Goal: Task Accomplishment & Management: Use online tool/utility

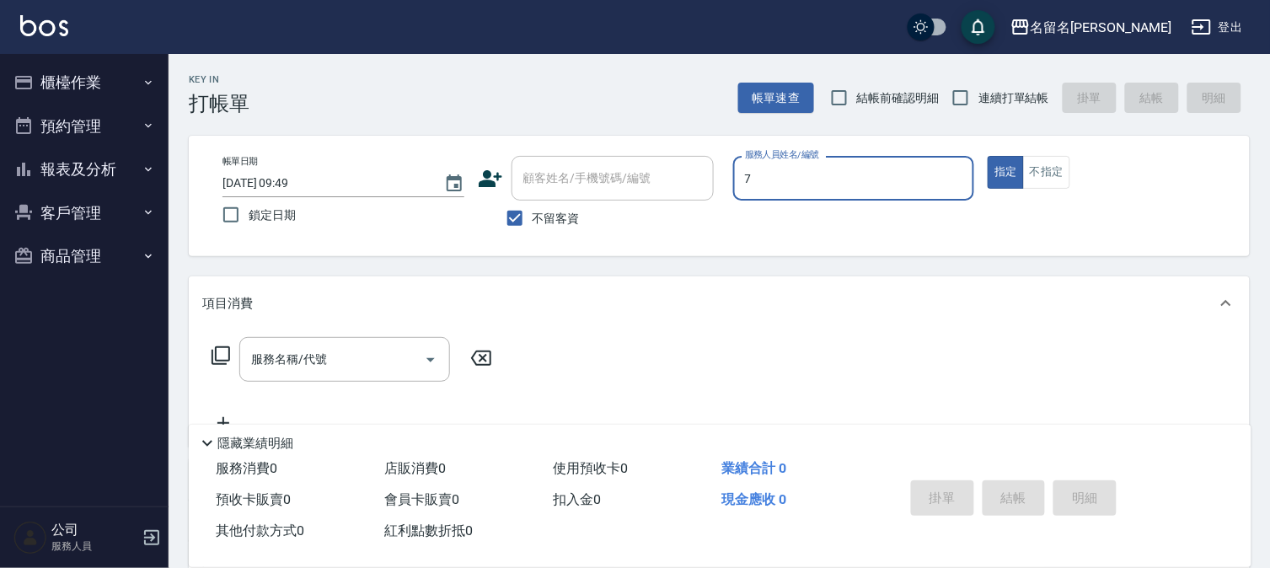
type input "7"
type button "true"
type input "陳怡伶-7"
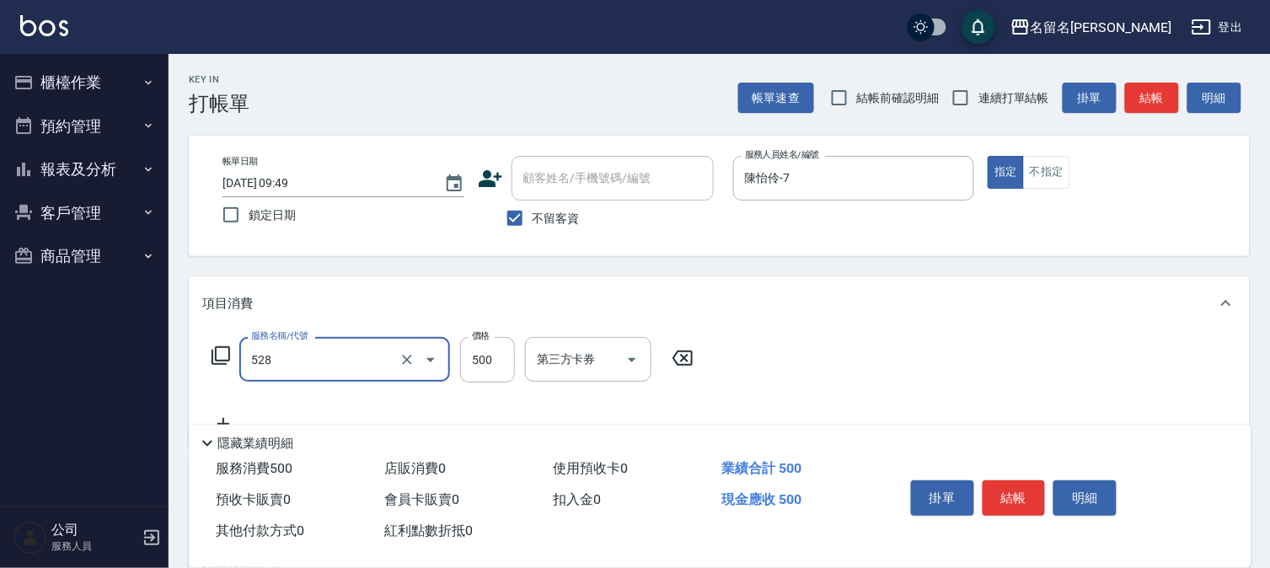
type input "頭皮養護B(528)"
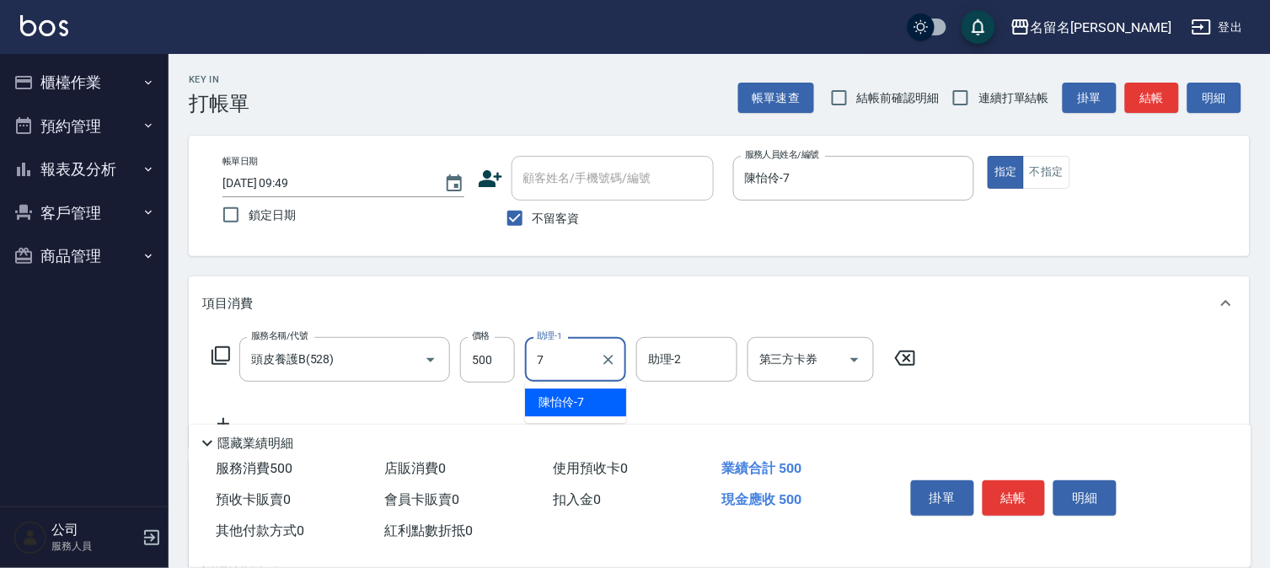
type input "陳怡伶-7"
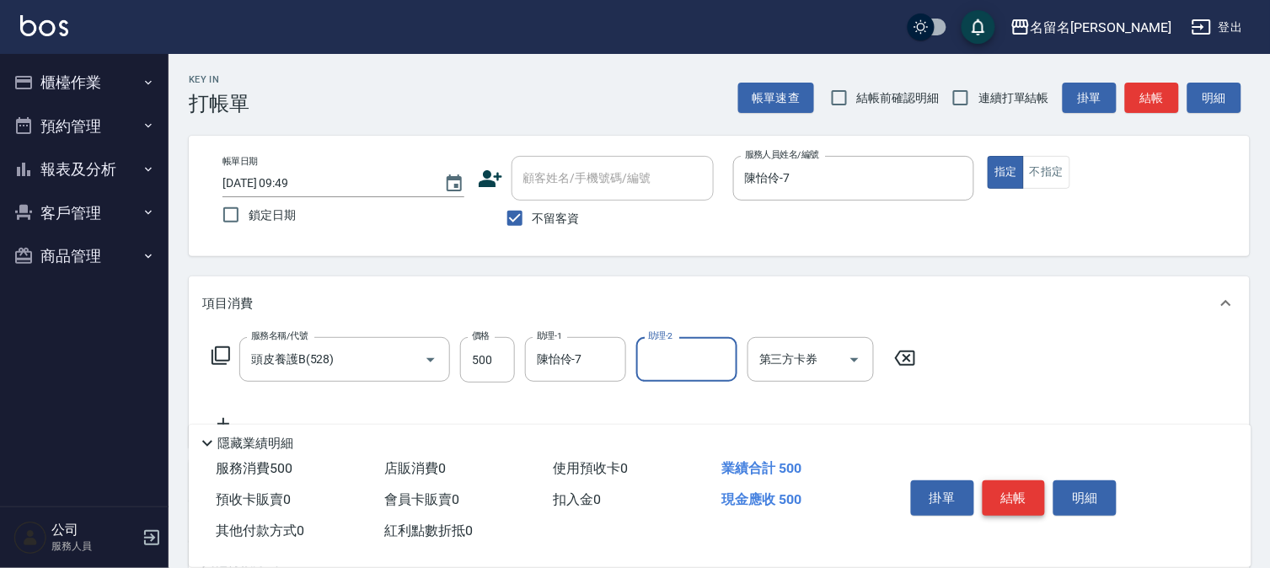
click at [1028, 507] on button "結帳" at bounding box center [1013, 497] width 63 height 35
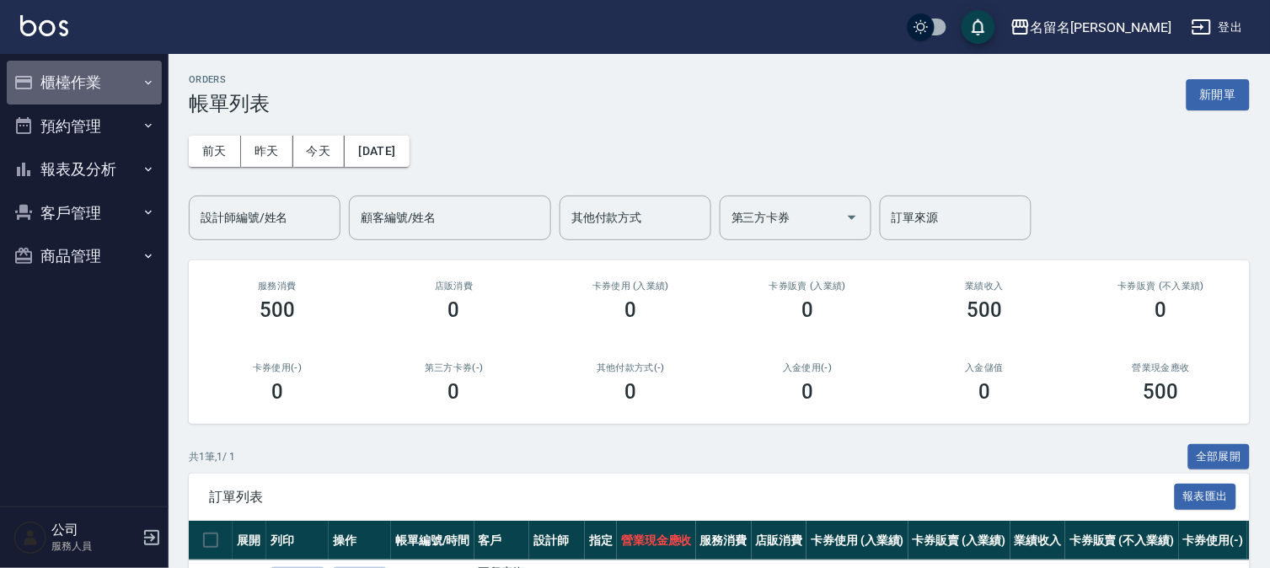
click at [82, 89] on button "櫃檯作業" at bounding box center [84, 83] width 155 height 44
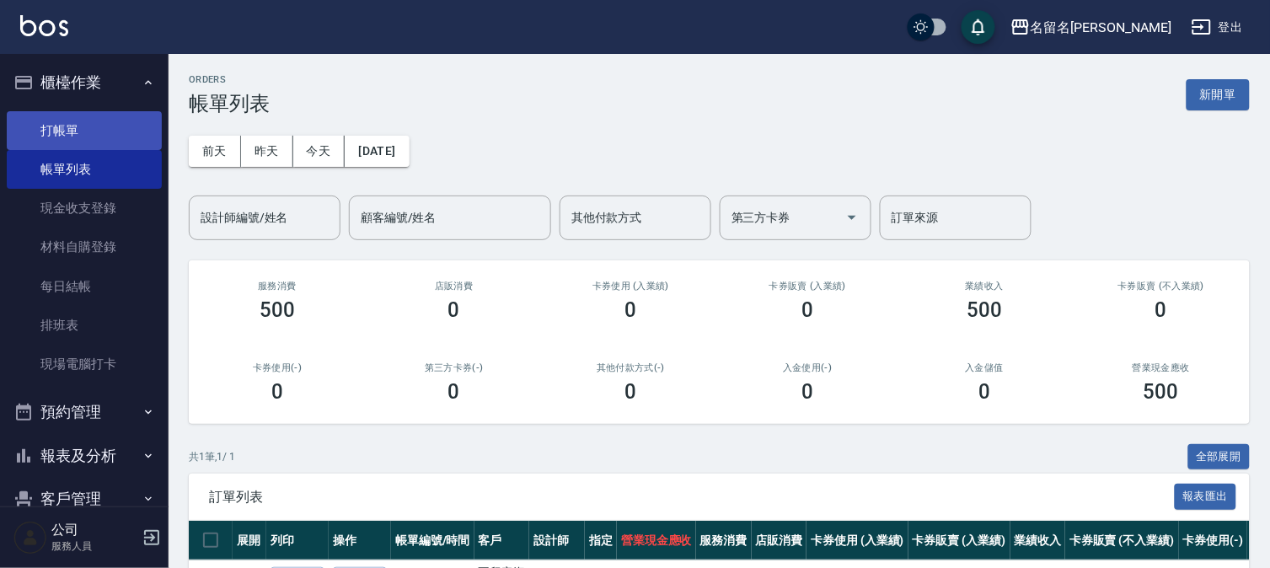
click at [82, 141] on link "打帳單" at bounding box center [84, 130] width 155 height 39
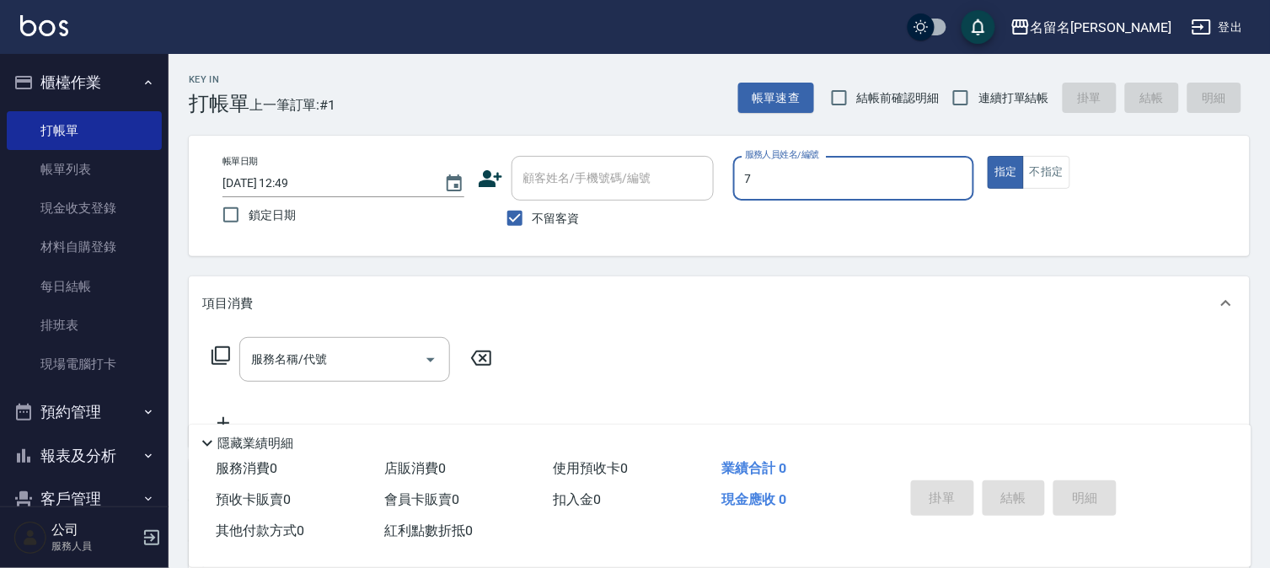
type input "陳怡伶-7"
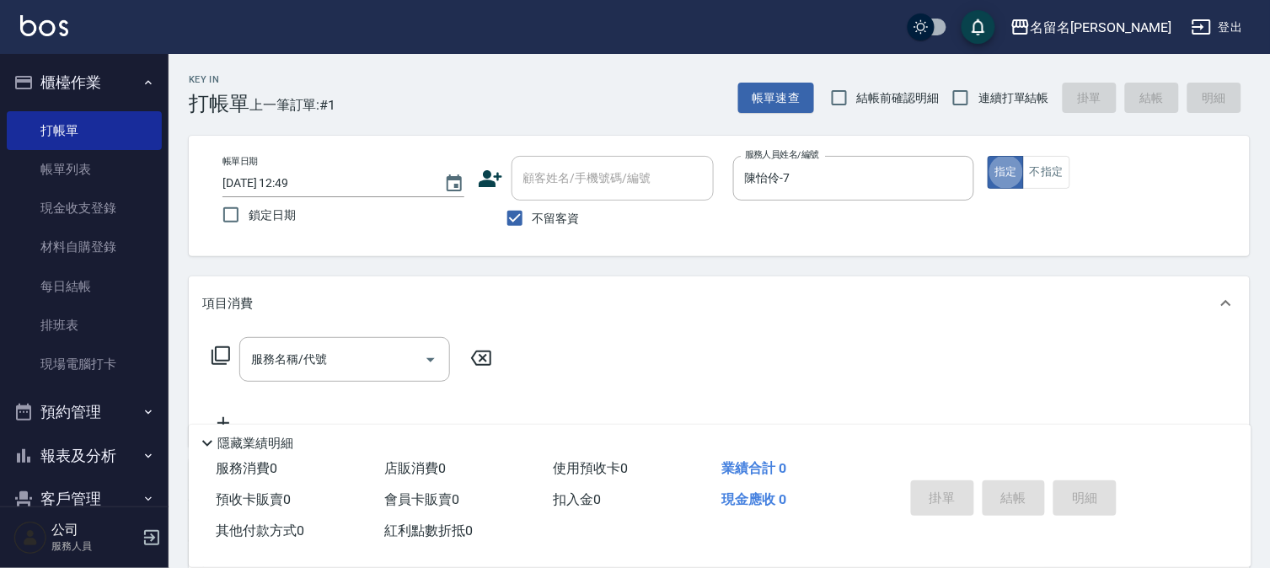
type button "true"
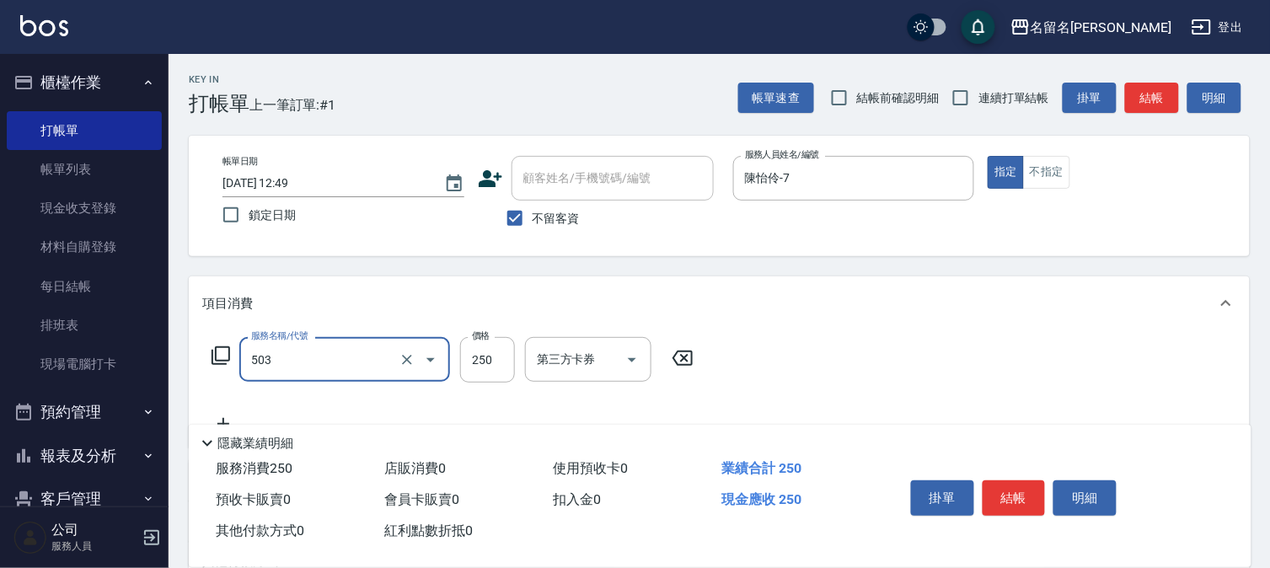
type input "指定洗髮(503)"
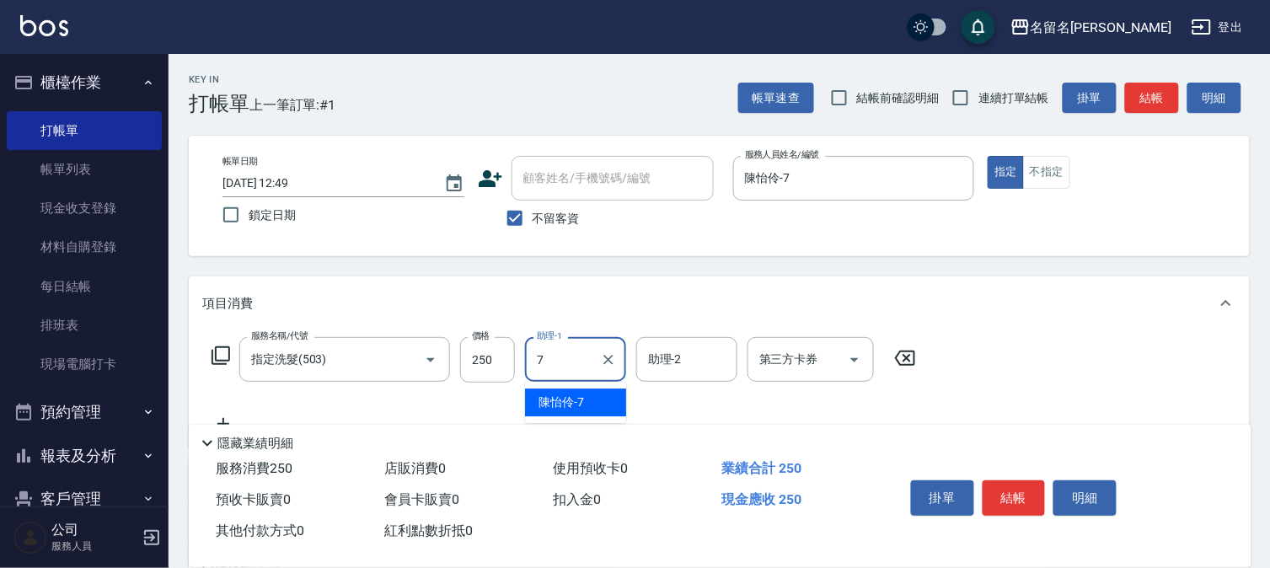
type input "陳怡伶-7"
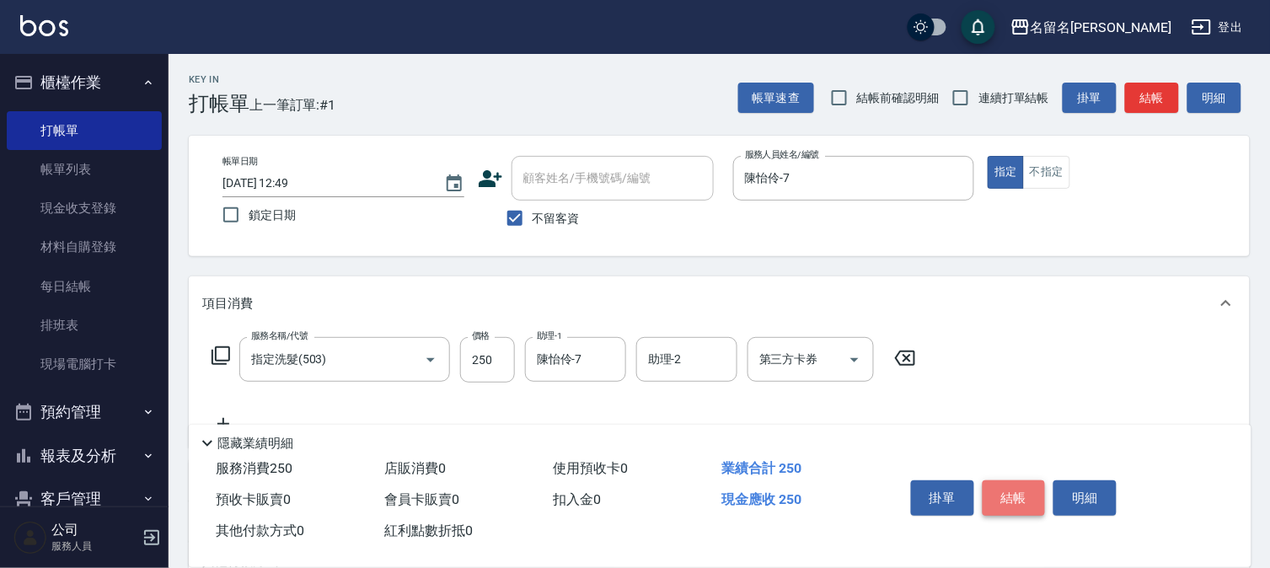
click at [1025, 490] on button "結帳" at bounding box center [1013, 497] width 63 height 35
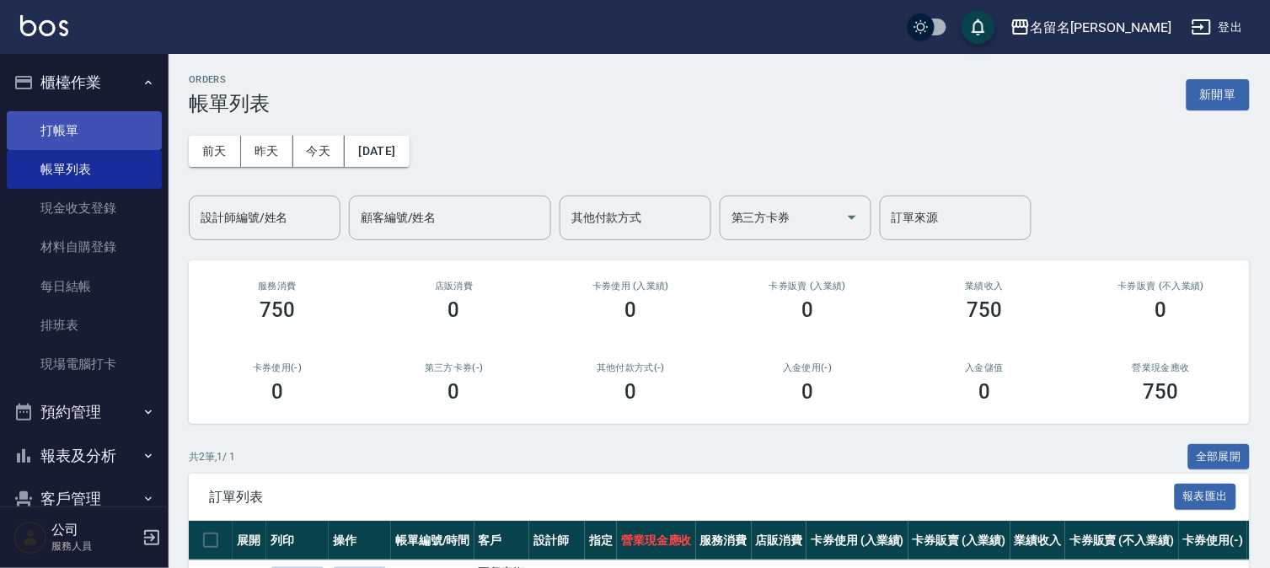
click at [45, 128] on link "打帳單" at bounding box center [84, 130] width 155 height 39
